Goal: Complete application form

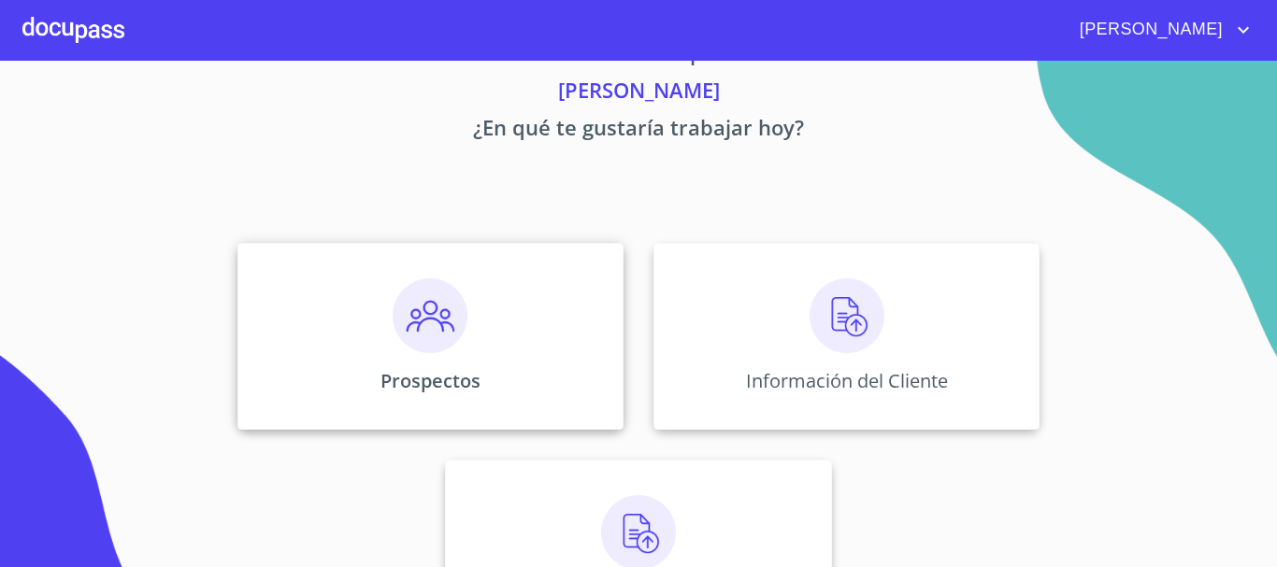
scroll to position [93, 0]
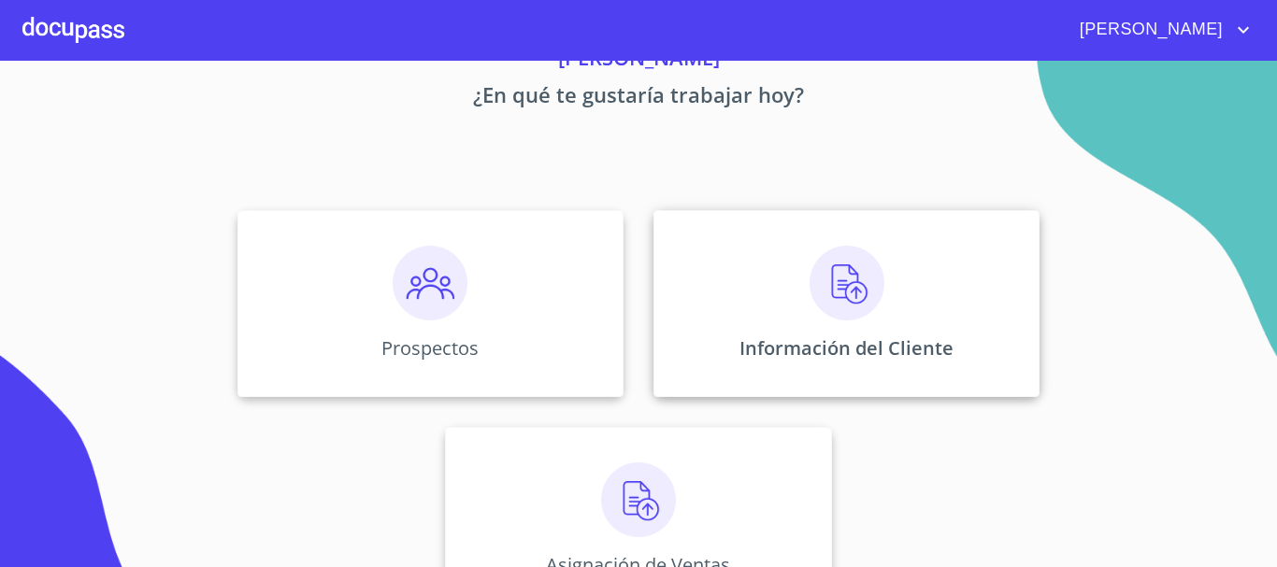
click at [892, 307] on div "Información del Cliente" at bounding box center [846, 303] width 386 height 187
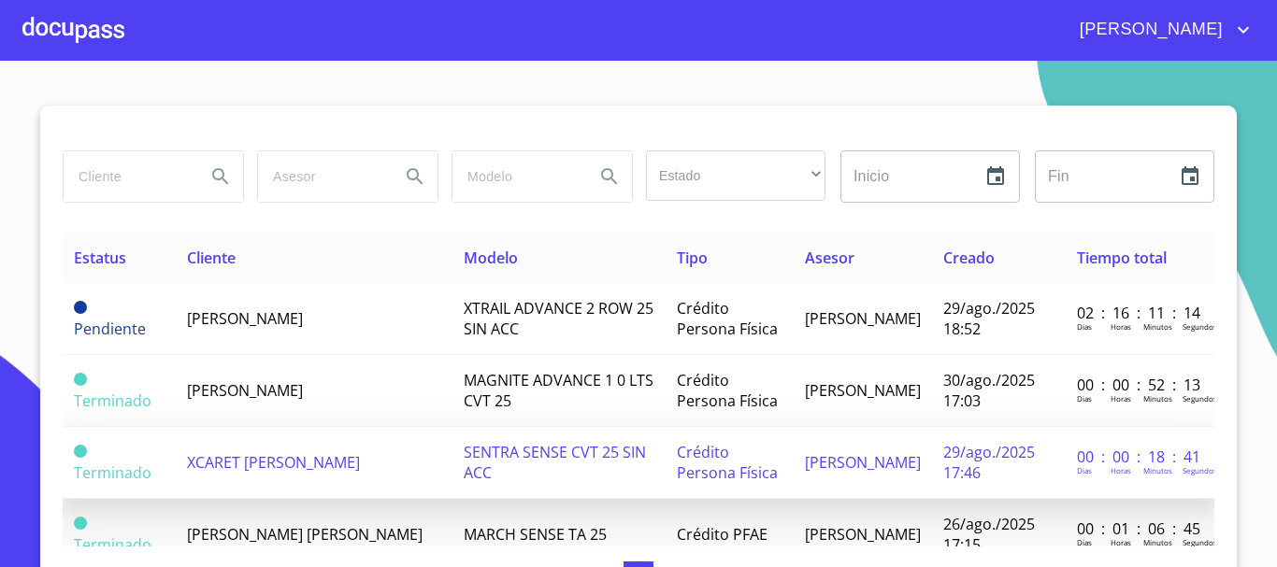
scroll to position [93, 0]
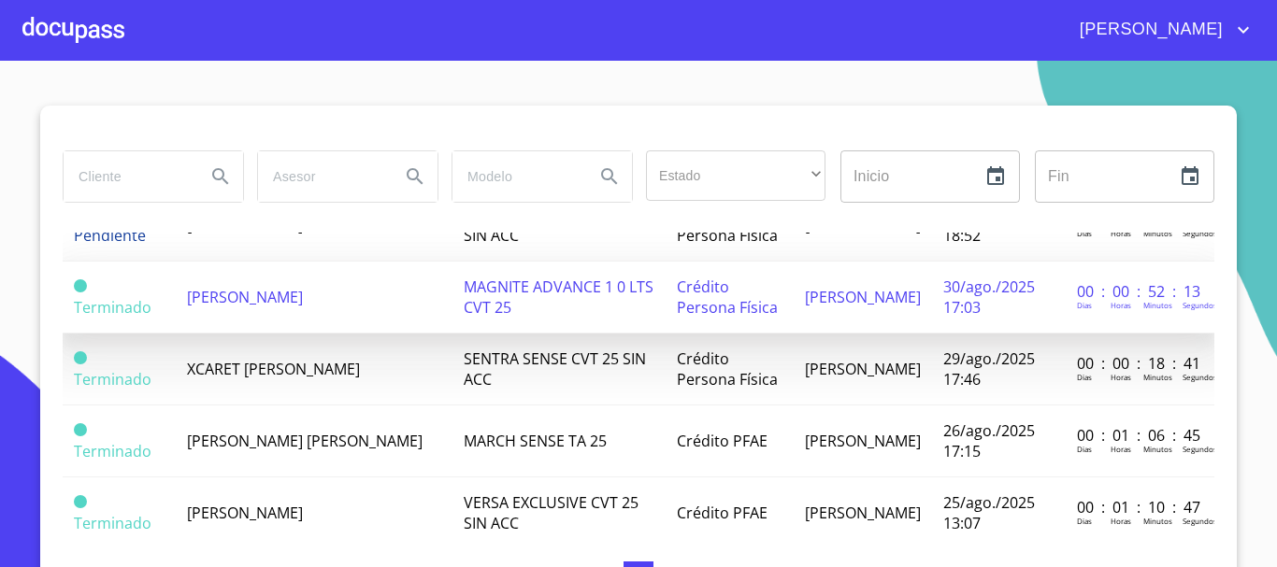
click at [242, 291] on span "[PERSON_NAME]" at bounding box center [245, 297] width 116 height 21
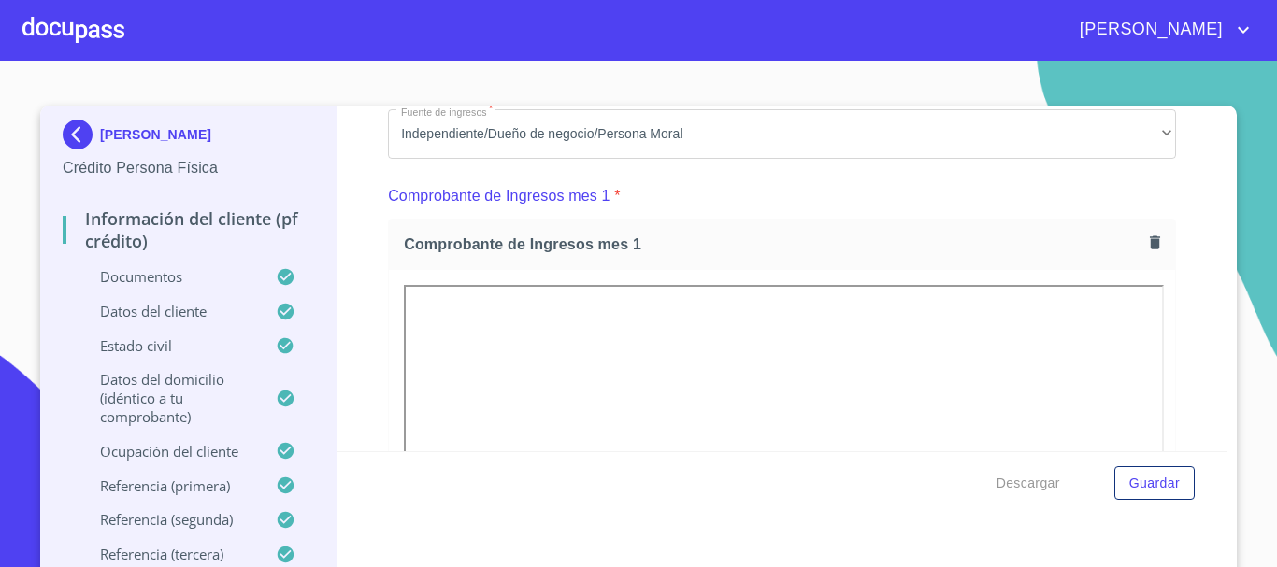
scroll to position [1776, 0]
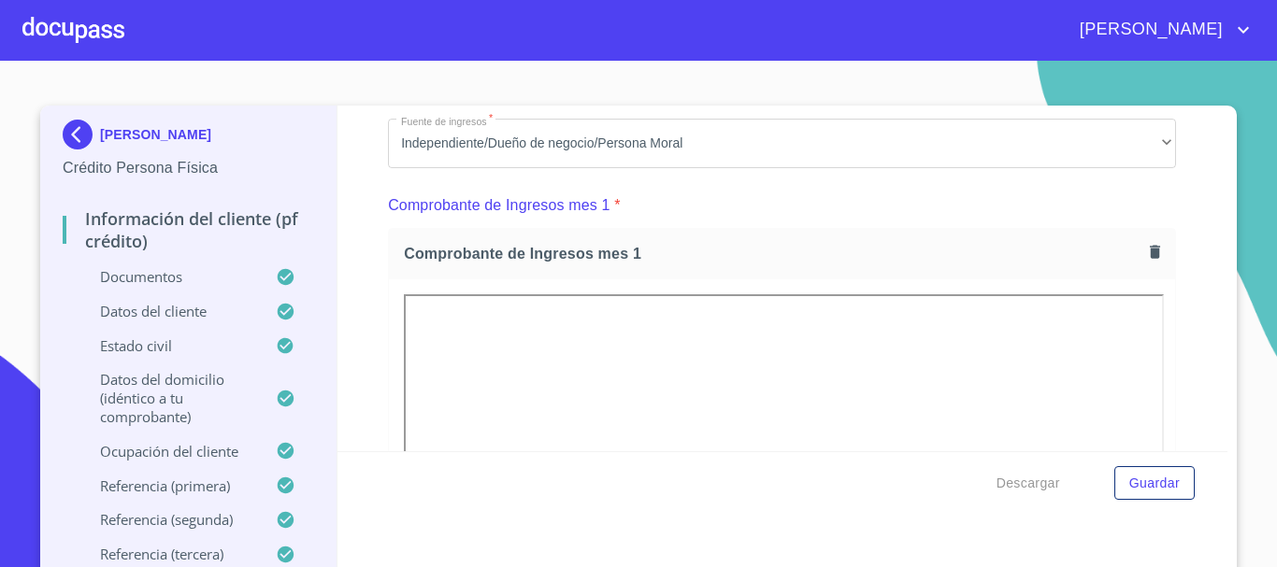
click at [1150, 258] on icon "button" at bounding box center [1155, 251] width 10 height 13
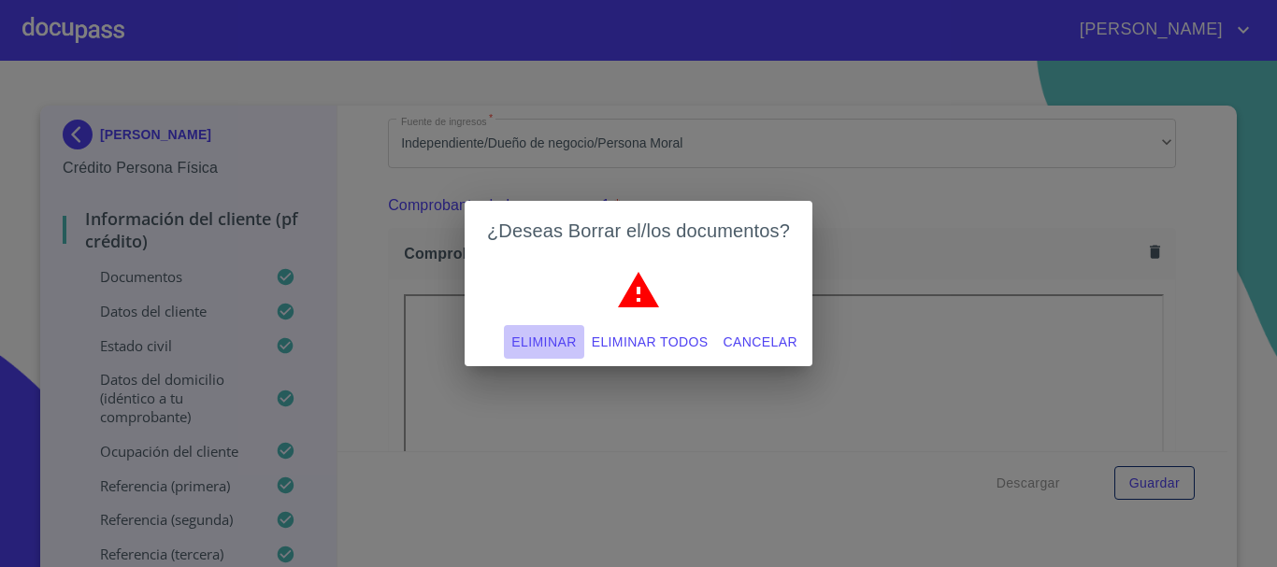
click at [1063, 237] on div "¿Deseas Borrar el/los documentos? Eliminar Eliminar todos Cancelar" at bounding box center [638, 283] width 1277 height 567
click at [542, 337] on span "Eliminar" at bounding box center [543, 342] width 65 height 23
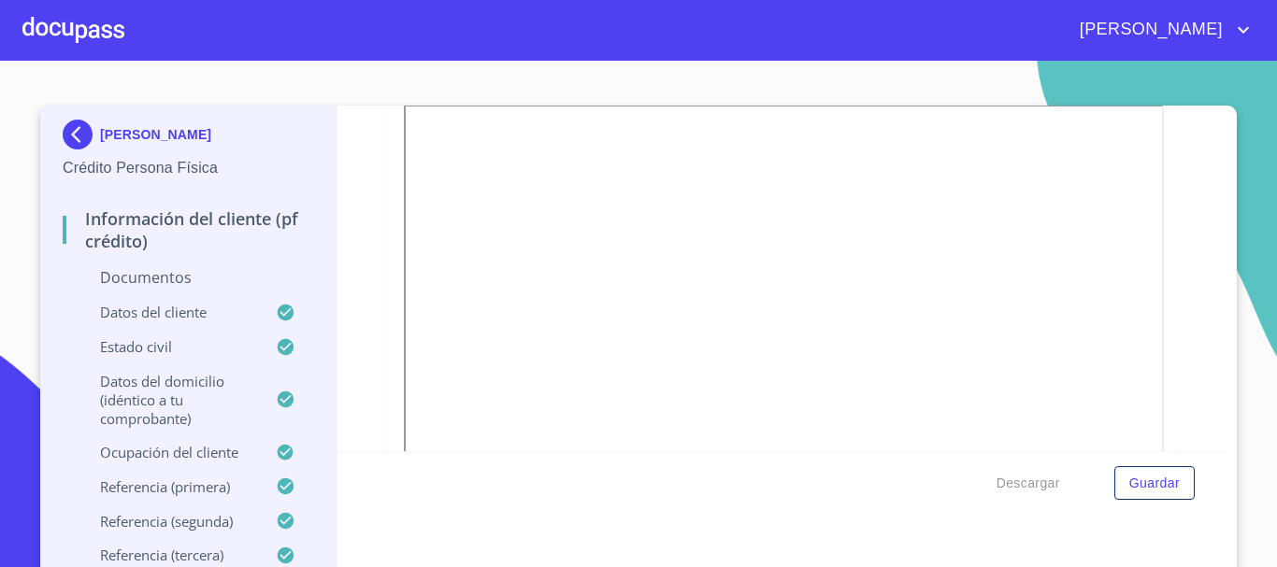
scroll to position [2150, 0]
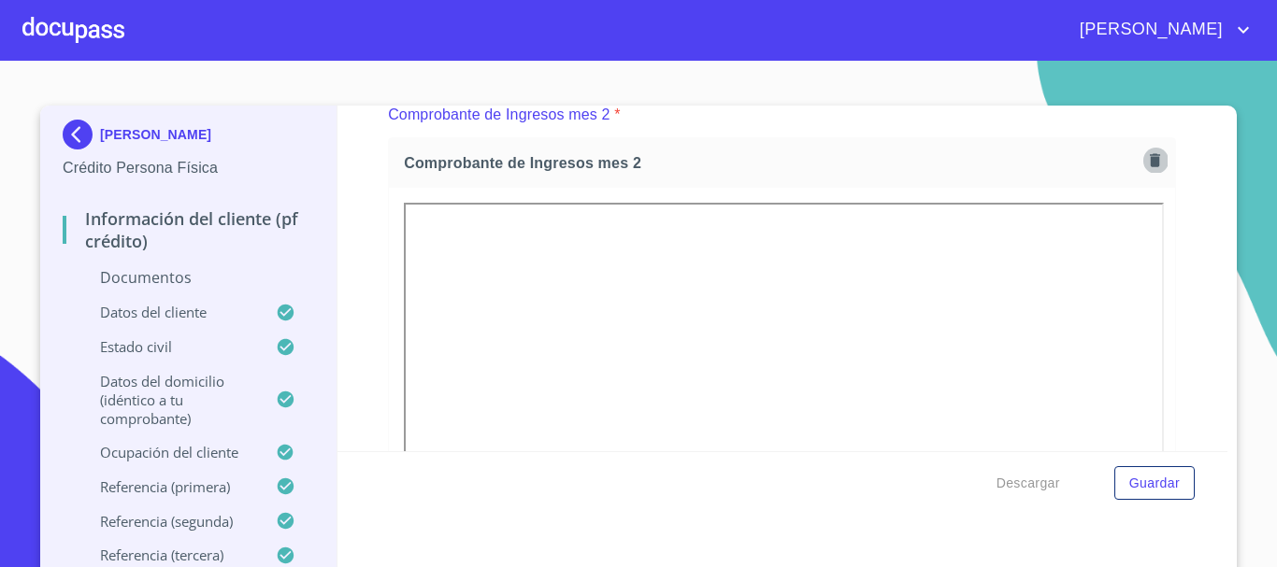
click at [1146, 169] on icon "button" at bounding box center [1155, 160] width 18 height 18
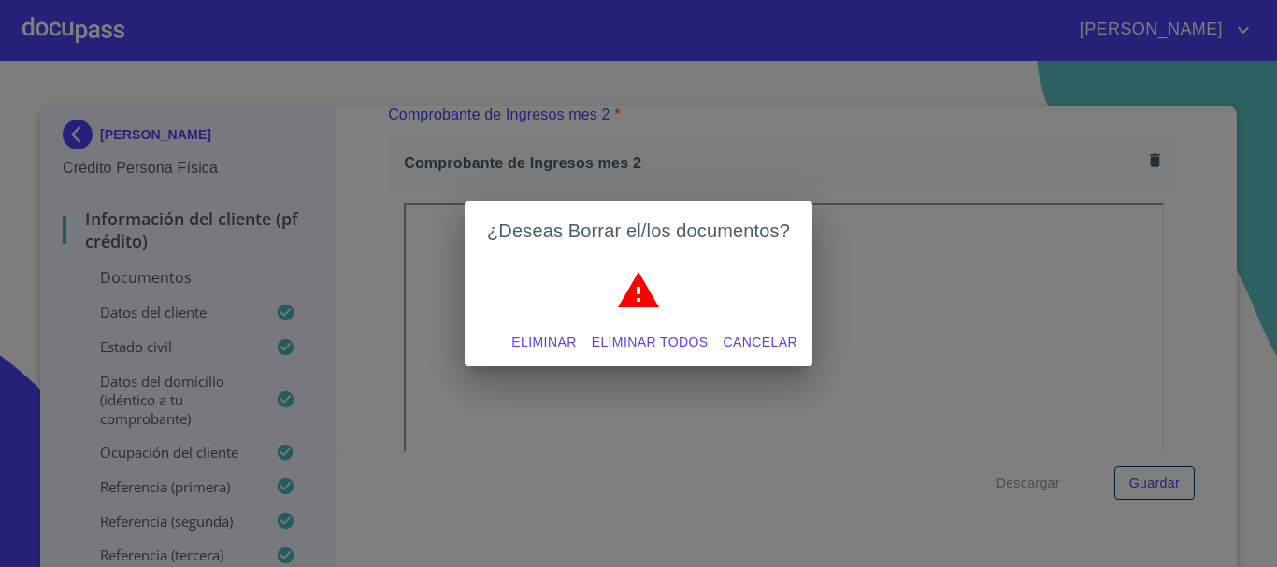
click at [553, 343] on span "Eliminar" at bounding box center [543, 342] width 65 height 23
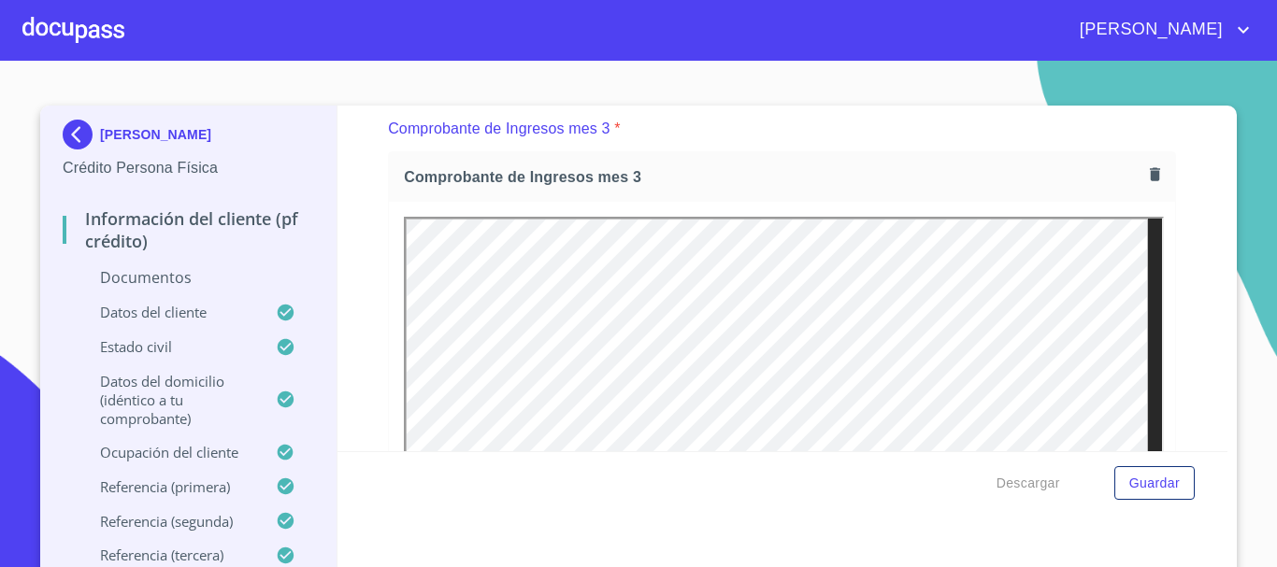
scroll to position [2431, 0]
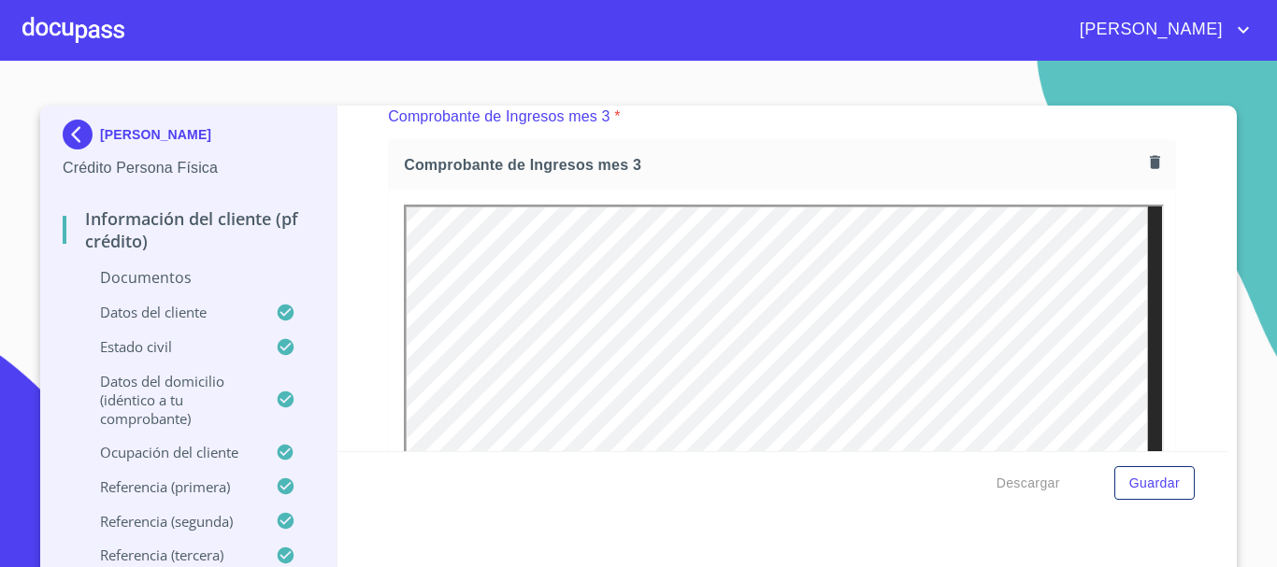
click at [1146, 171] on icon "button" at bounding box center [1155, 162] width 18 height 18
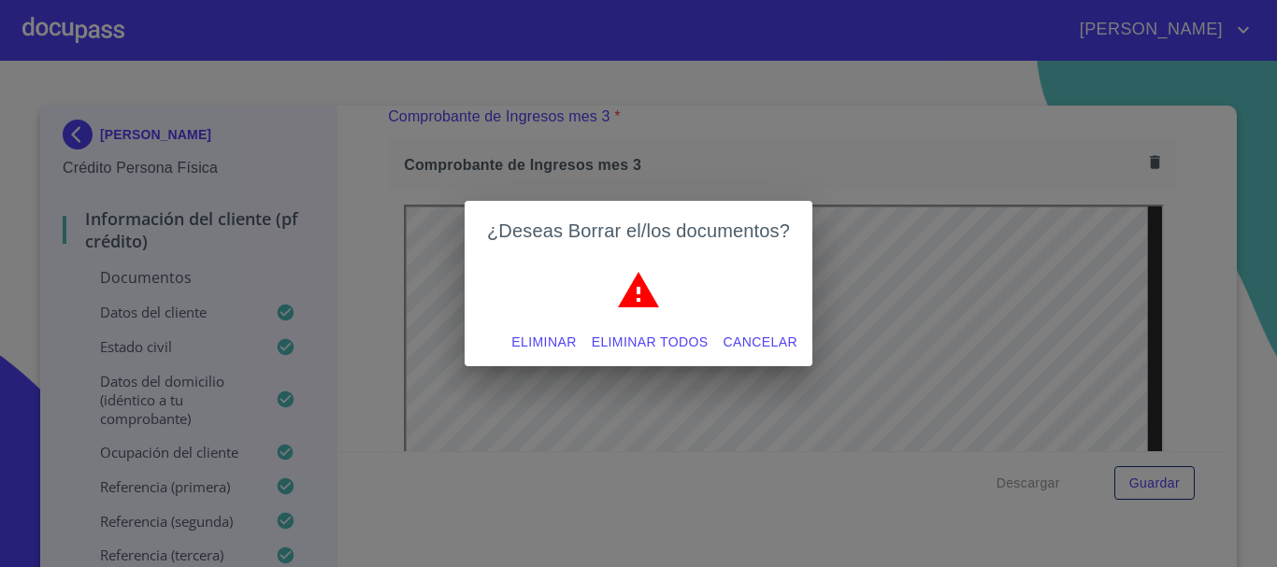
click at [548, 337] on span "Eliminar" at bounding box center [543, 342] width 65 height 23
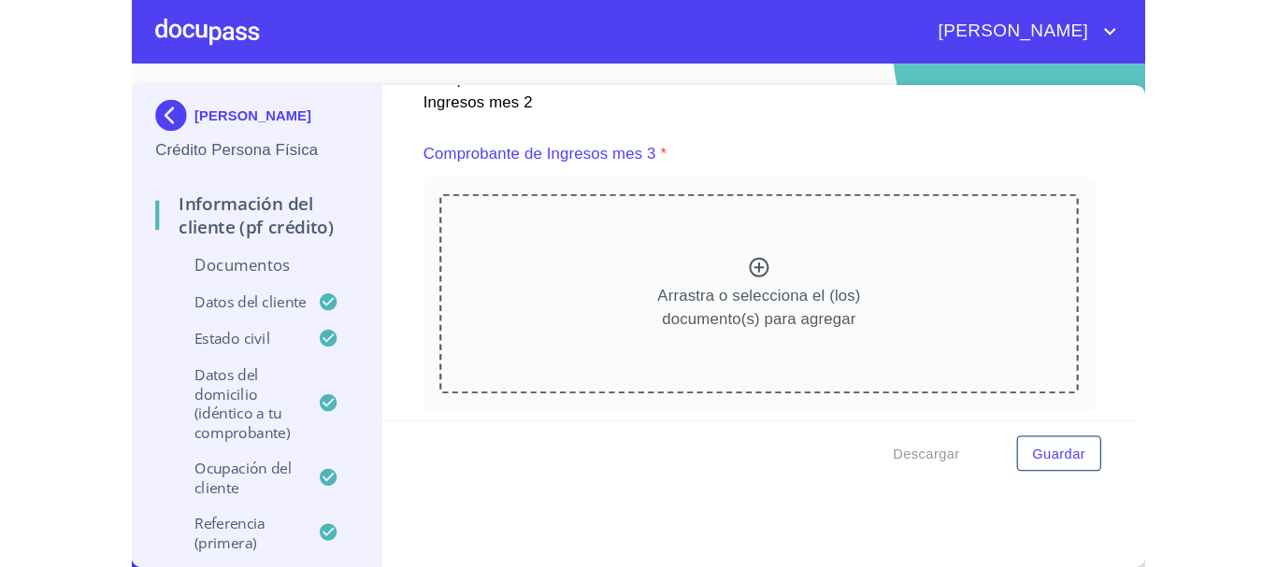
scroll to position [3365, 0]
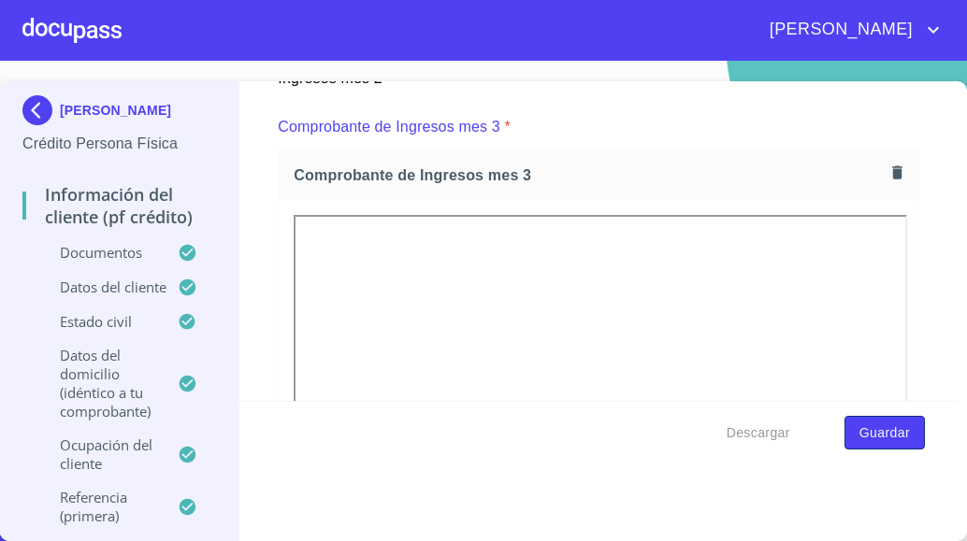
click at [890, 431] on span "Guardar" at bounding box center [884, 433] width 50 height 23
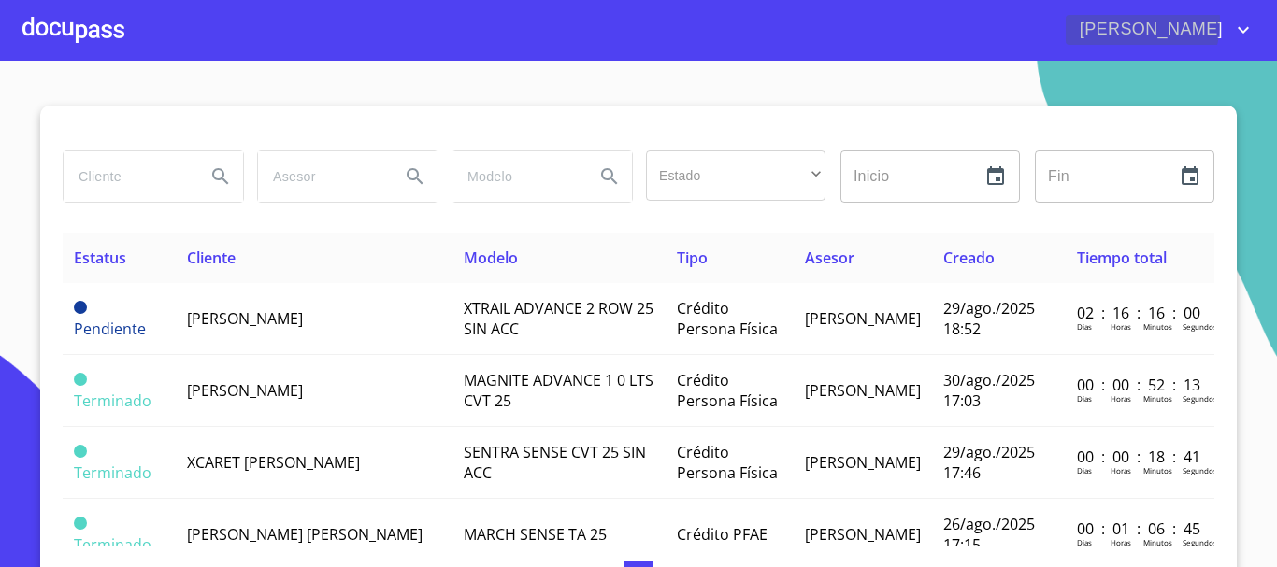
click at [1159, 22] on span "[PERSON_NAME]" at bounding box center [1149, 30] width 166 height 30
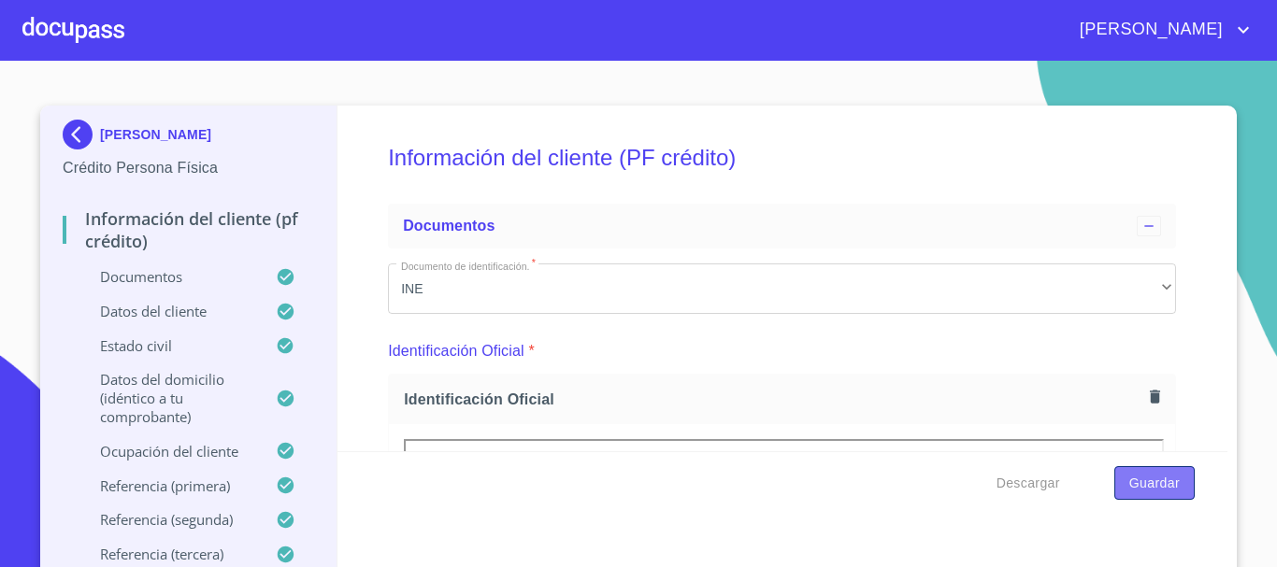
click at [1154, 491] on span "Guardar" at bounding box center [1154, 483] width 50 height 23
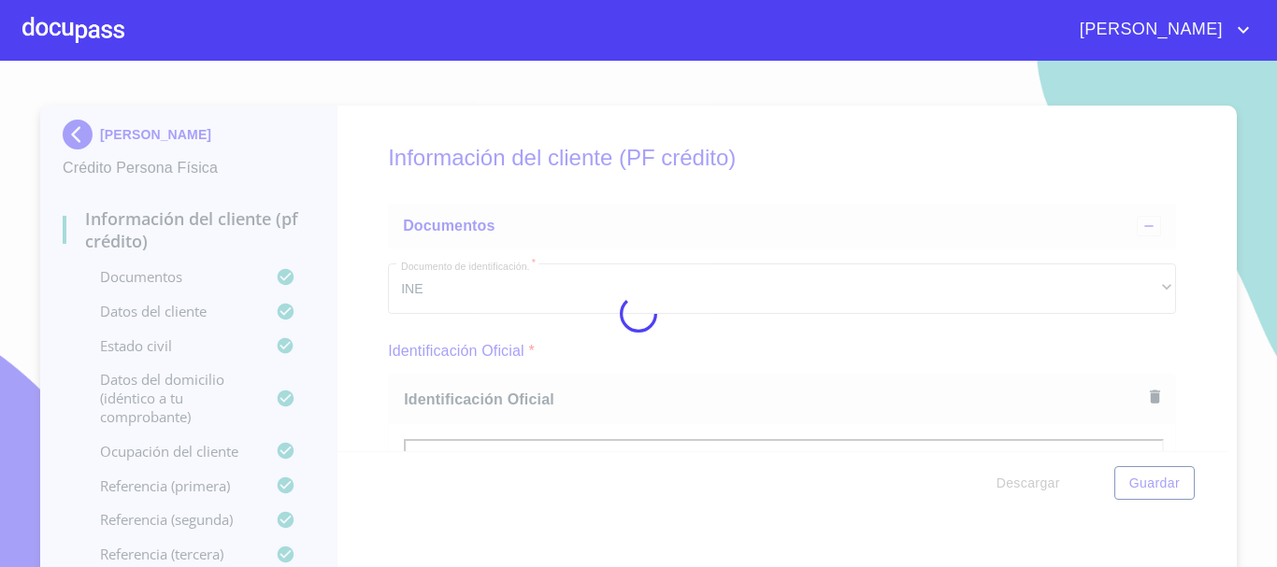
click at [1170, 35] on span "[PERSON_NAME]" at bounding box center [1149, 30] width 166 height 30
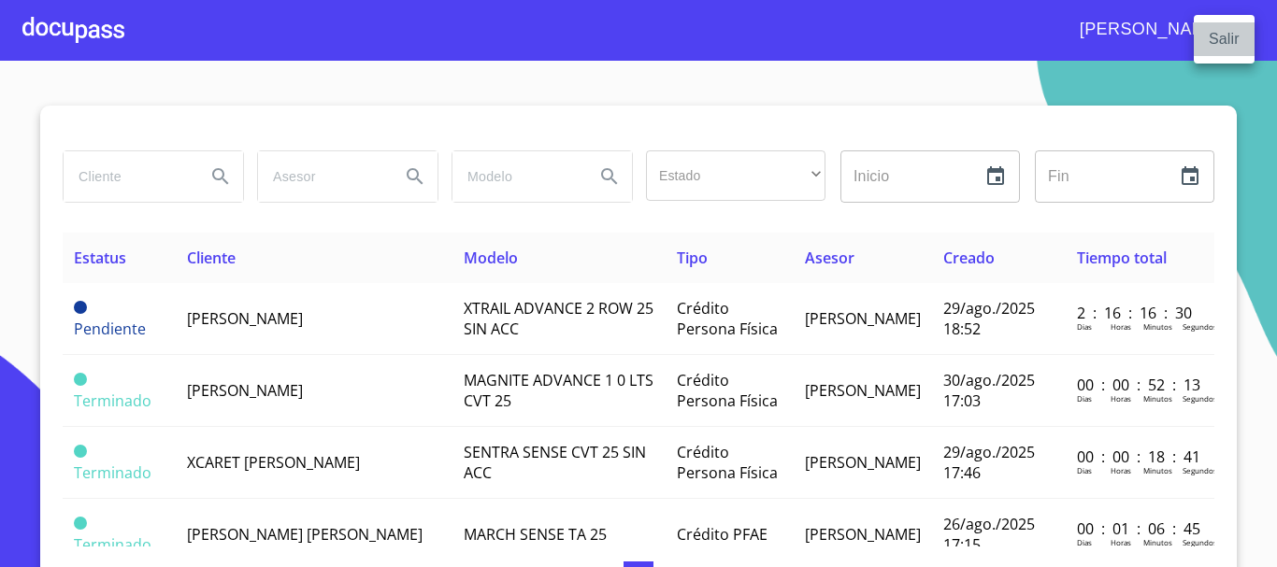
click at [1226, 36] on li "Salir" at bounding box center [1224, 39] width 61 height 34
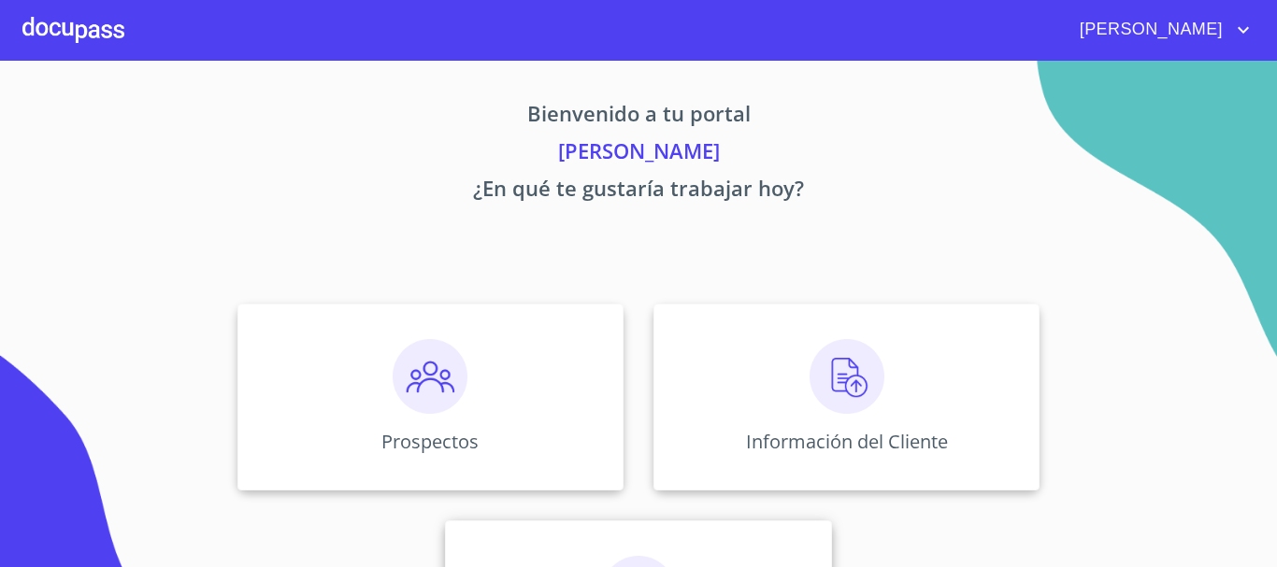
scroll to position [155, 0]
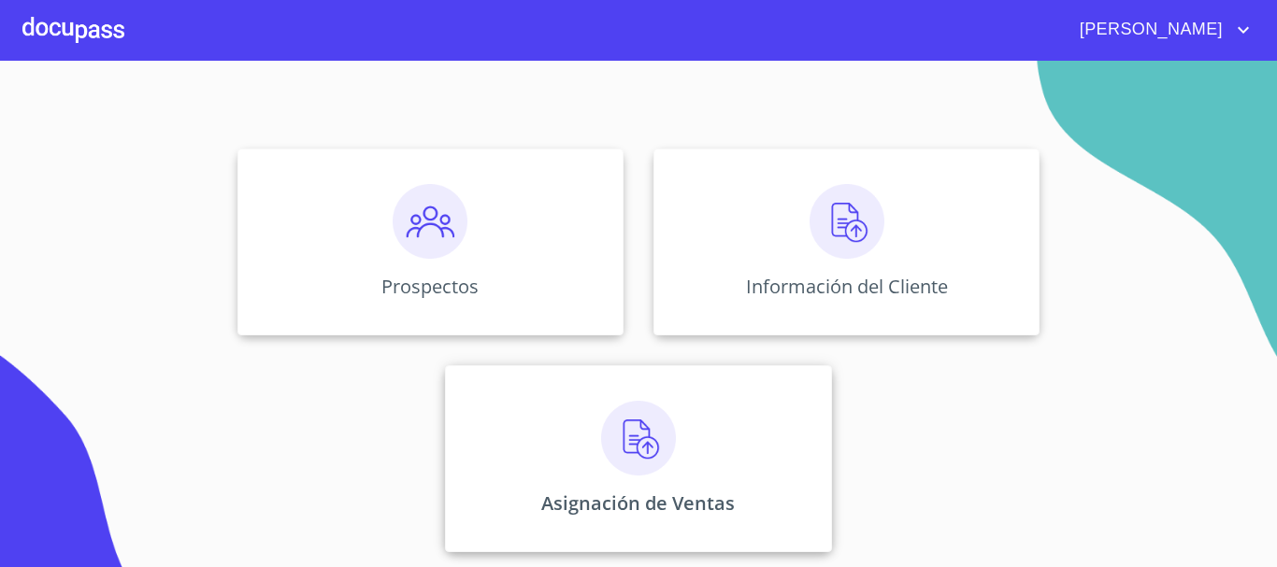
click at [657, 429] on img at bounding box center [638, 438] width 75 height 75
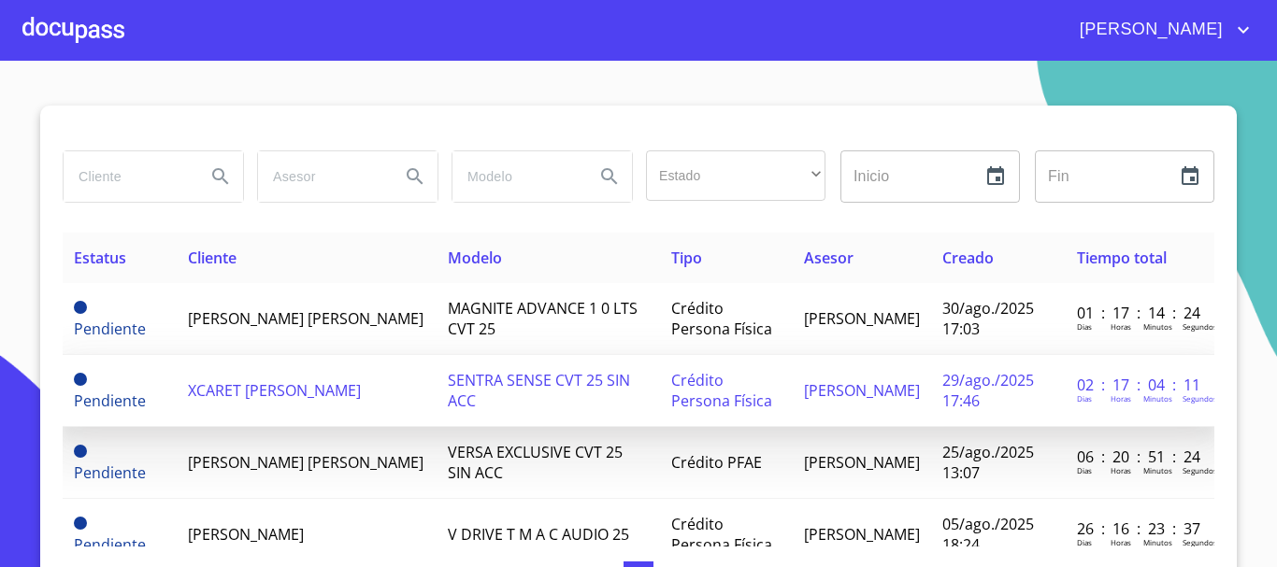
click at [246, 390] on span "XCARET [PERSON_NAME]" at bounding box center [274, 390] width 173 height 21
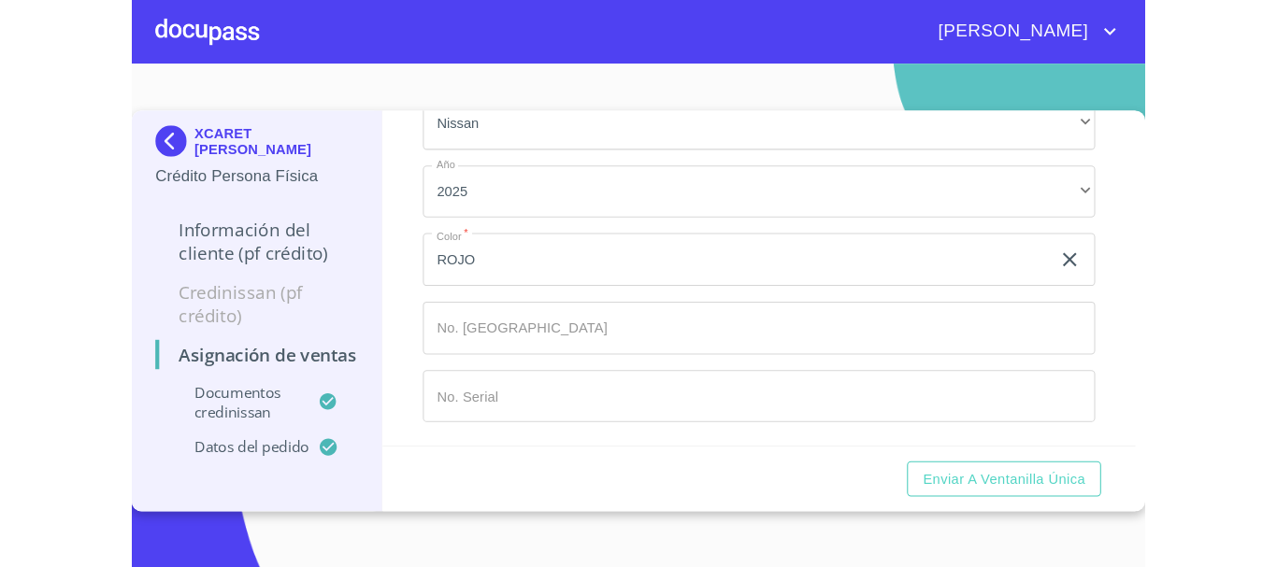
scroll to position [1144, 0]
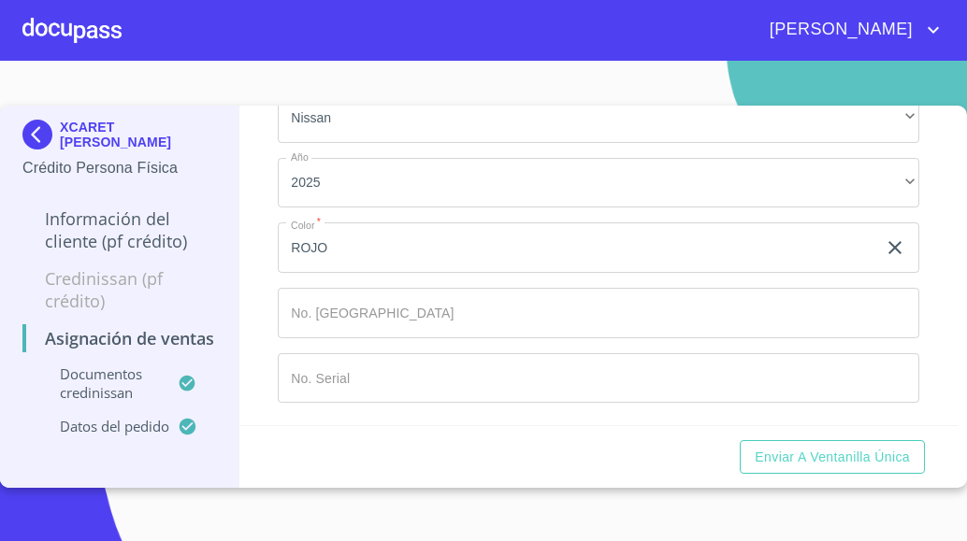
click at [402, 273] on input "Marca   *" at bounding box center [576, 247] width 597 height 50
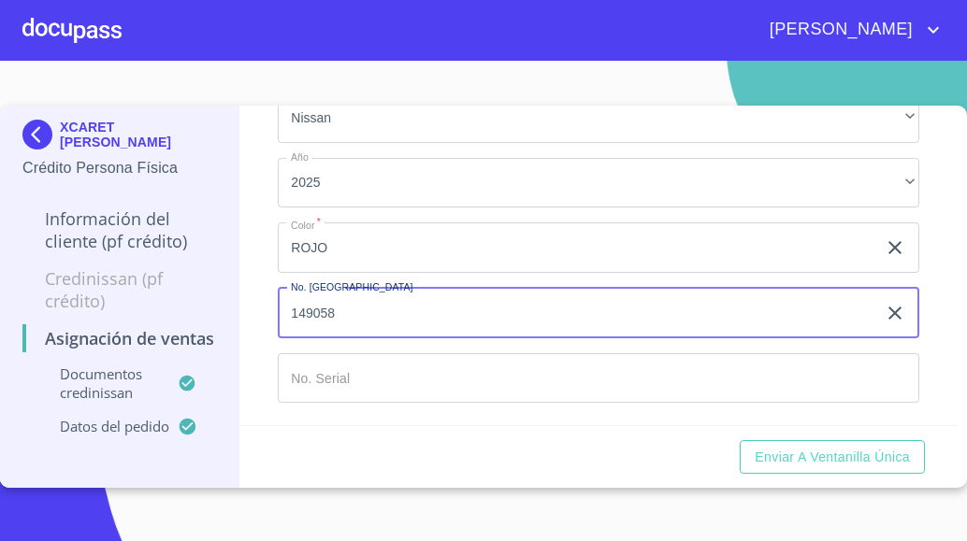
type input "149058"
click at [394, 273] on input "Marca   *" at bounding box center [576, 247] width 597 height 50
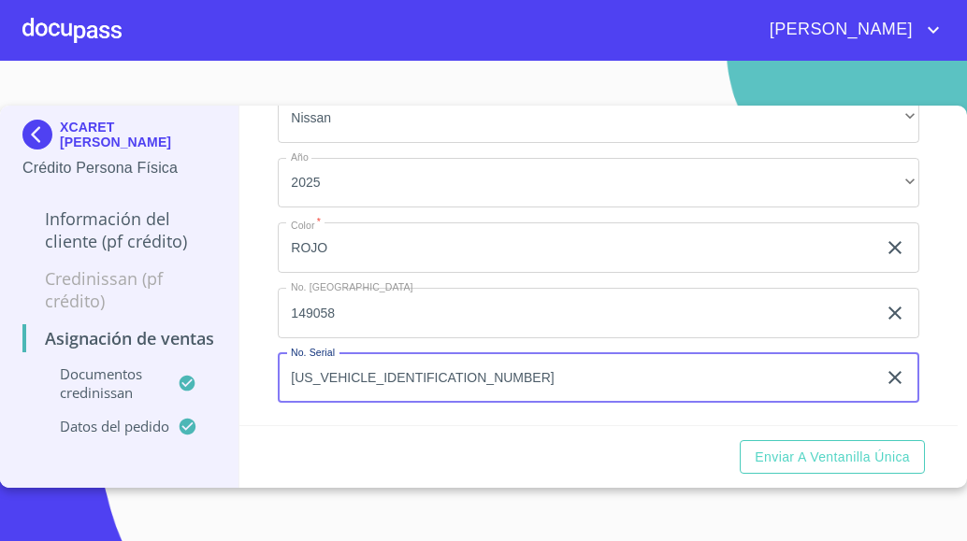
click at [344, 379] on input "3N1AB8AE2SY379733" at bounding box center [576, 378] width 597 height 50
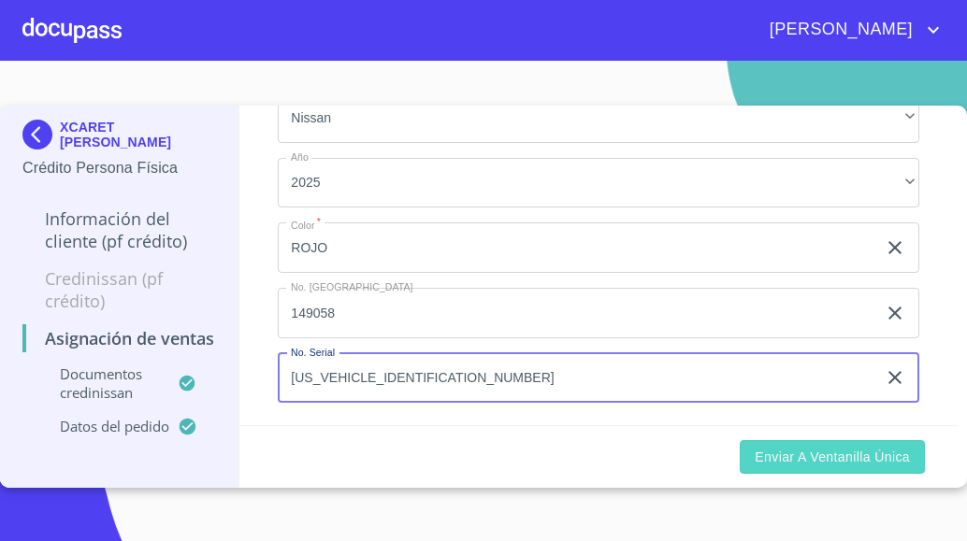
type input "3N1AB8AE2SY379733"
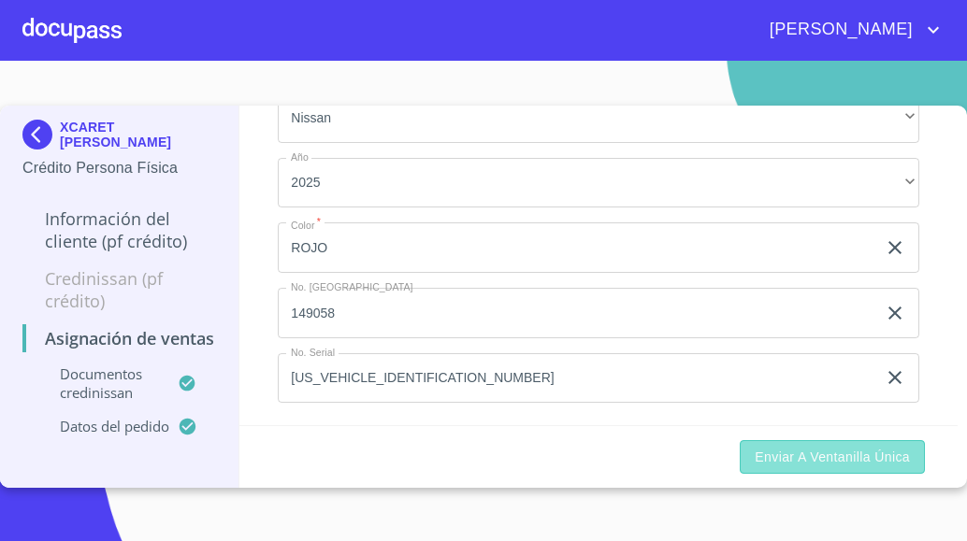
click at [835, 460] on span "Enviar a Ventanilla única" at bounding box center [831, 457] width 155 height 23
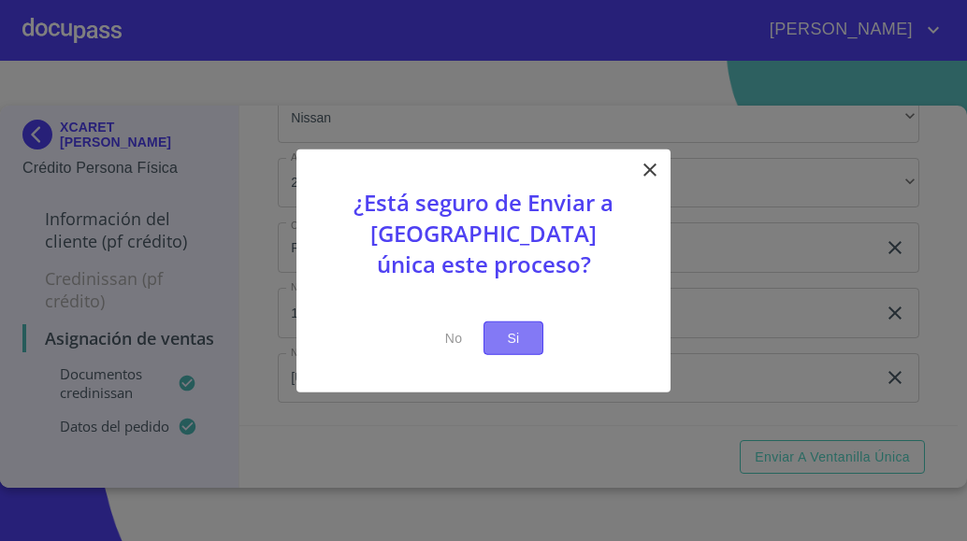
click at [520, 342] on span "Si" at bounding box center [513, 337] width 30 height 23
